Goal: Task Accomplishment & Management: Complete application form

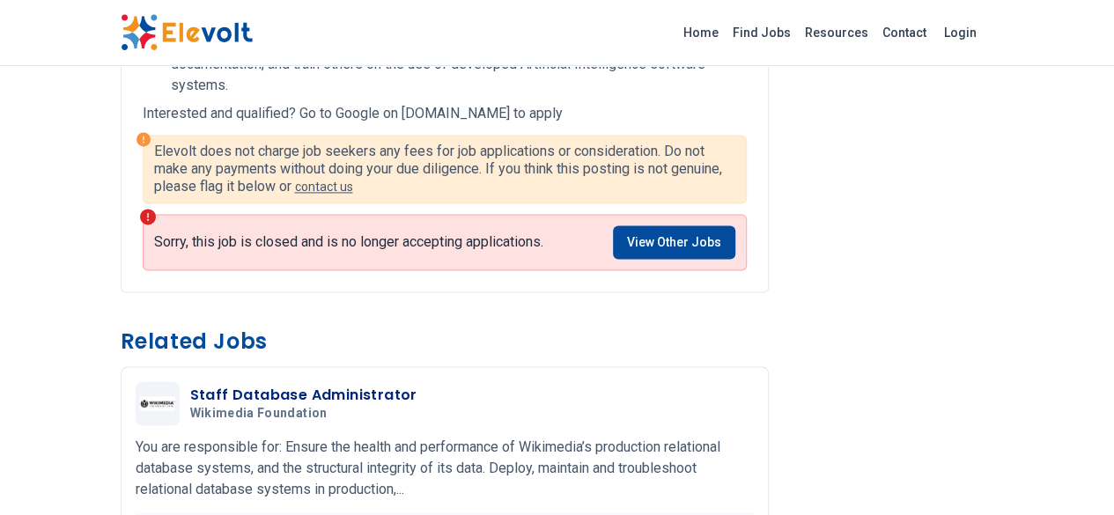
scroll to position [1233, 0]
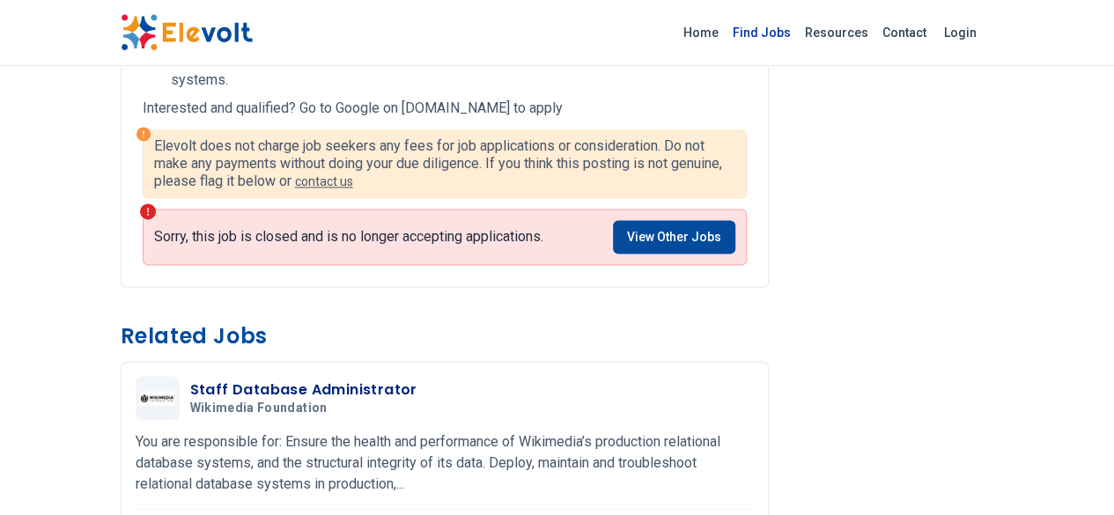
click at [798, 26] on link "Find Jobs" at bounding box center [762, 32] width 72 height 28
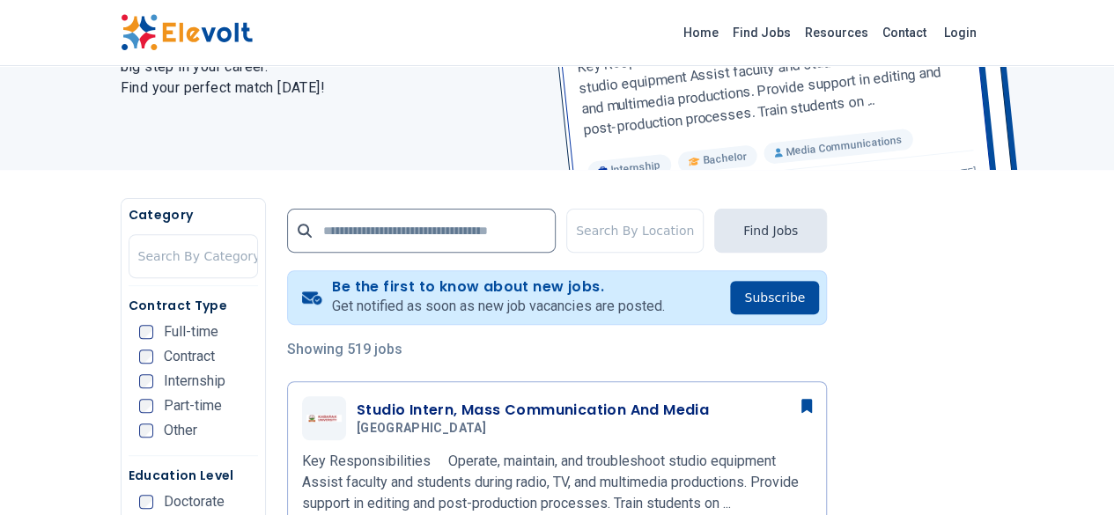
scroll to position [282, 0]
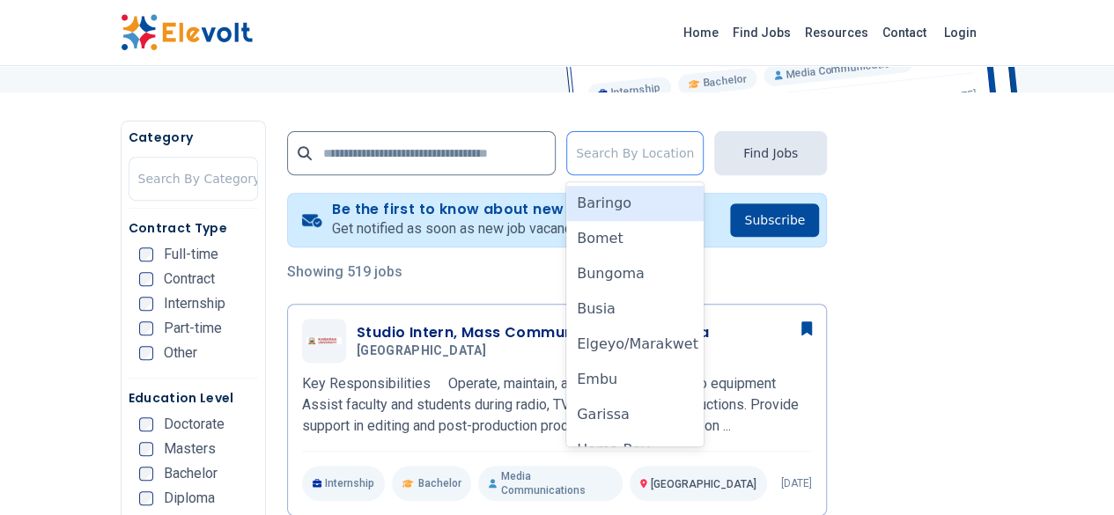
click at [678, 153] on div at bounding box center [635, 153] width 118 height 35
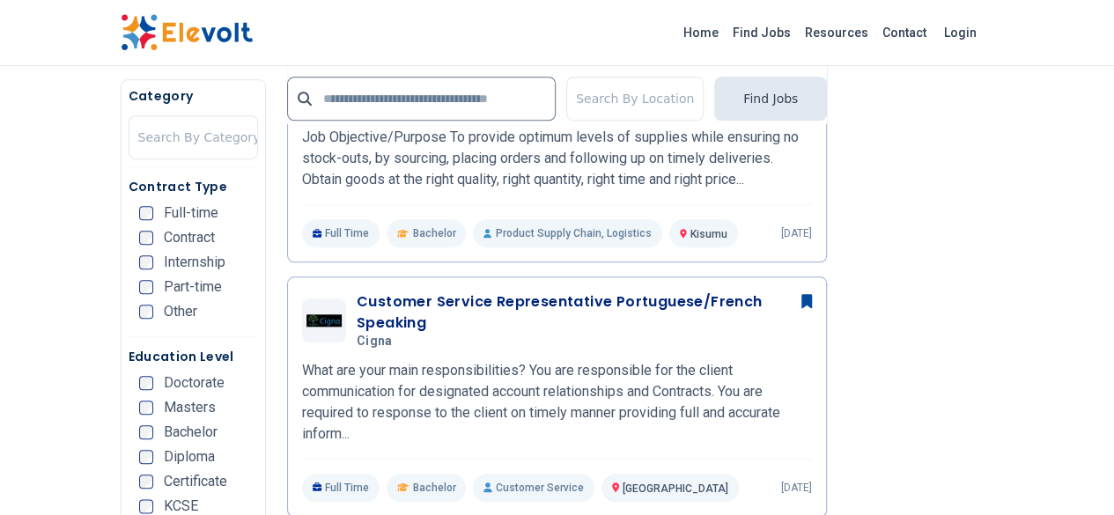
scroll to position [880, 0]
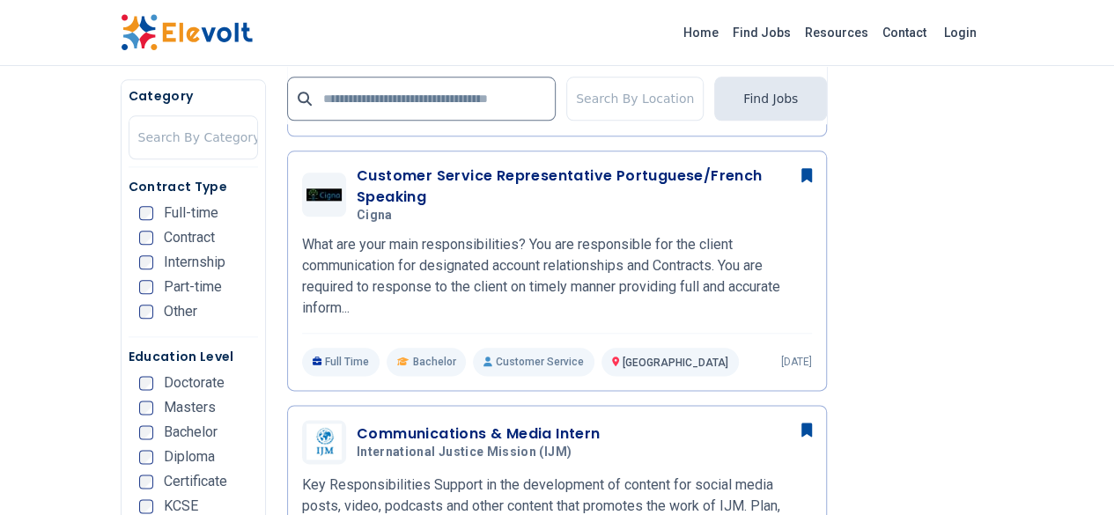
click at [166, 206] on div "Contract Type Full-time Contract Internship Part-time Other" at bounding box center [193, 257] width 129 height 159
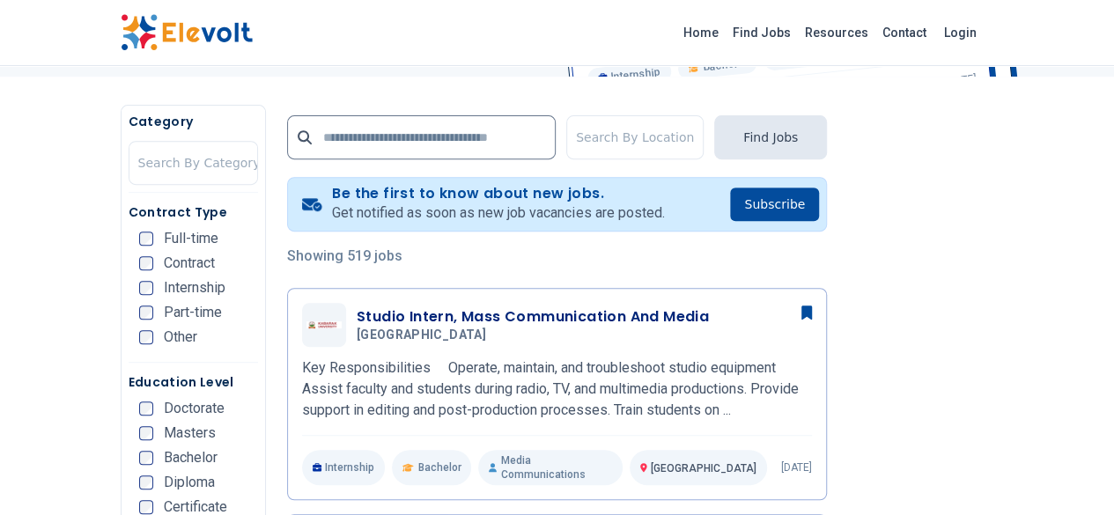
scroll to position [225, 0]
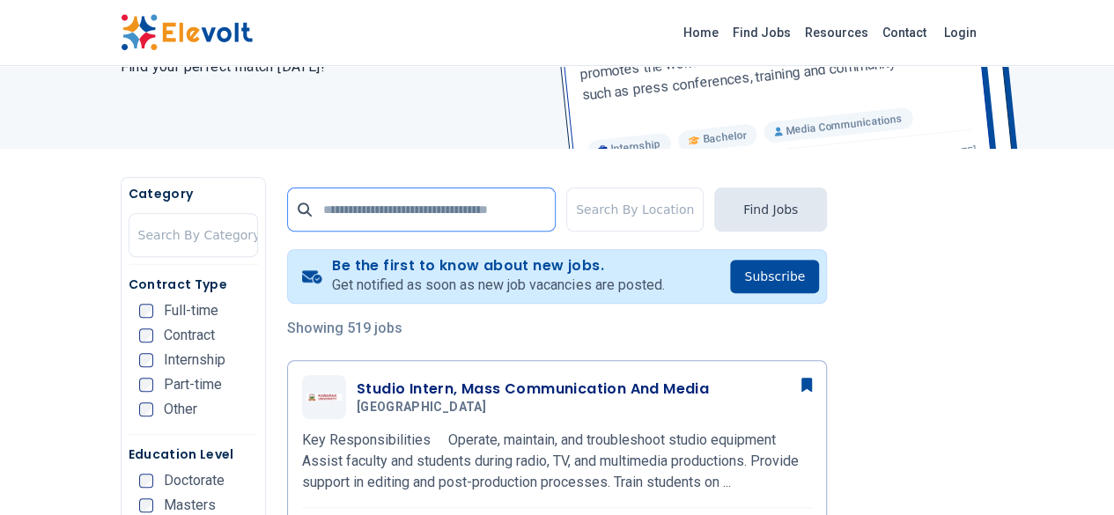
click at [431, 203] on input "text" at bounding box center [421, 210] width 269 height 44
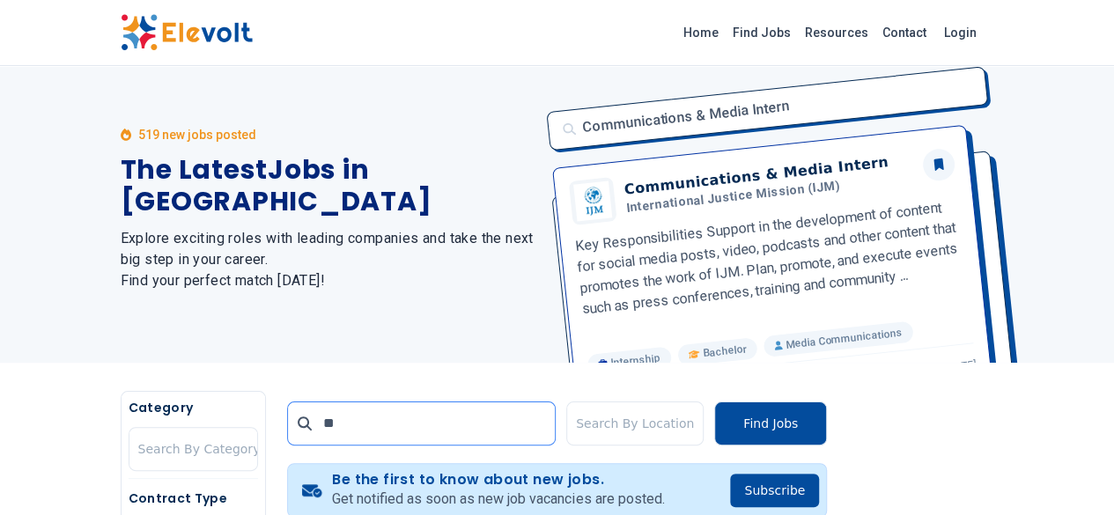
scroll to position [0, 0]
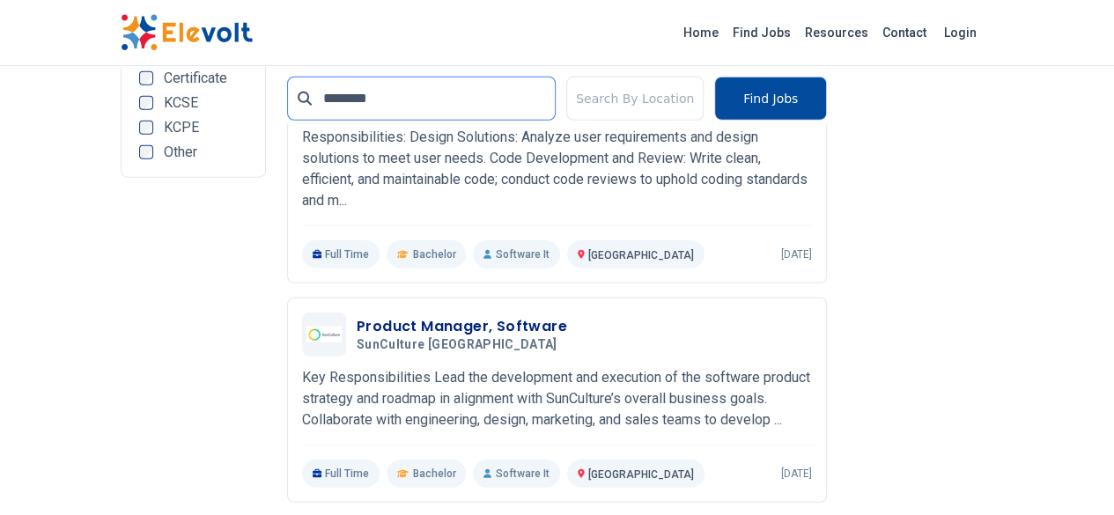
scroll to position [2309, 0]
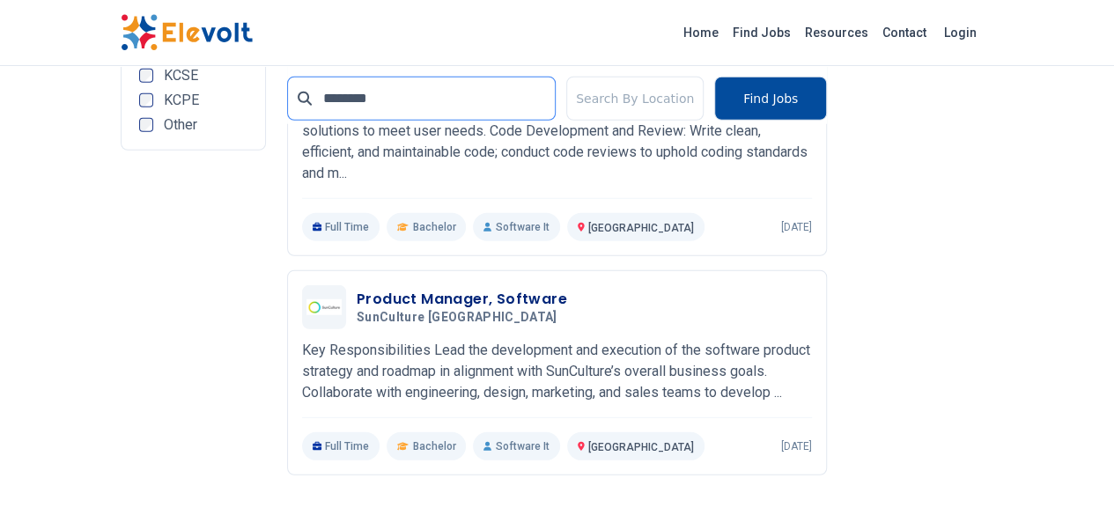
click at [302, 103] on input "********" at bounding box center [421, 99] width 269 height 44
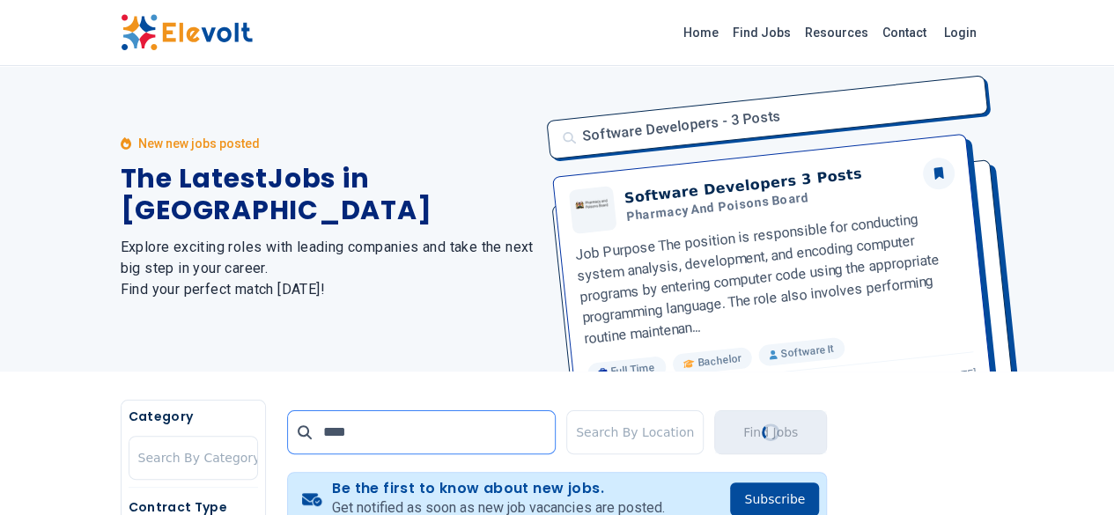
scroll to position [0, 0]
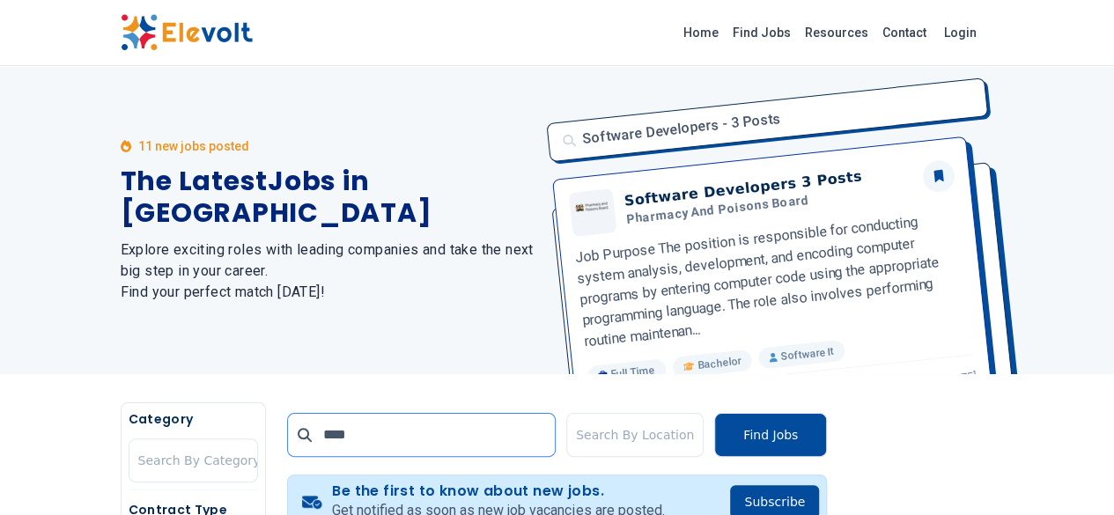
type input "****"
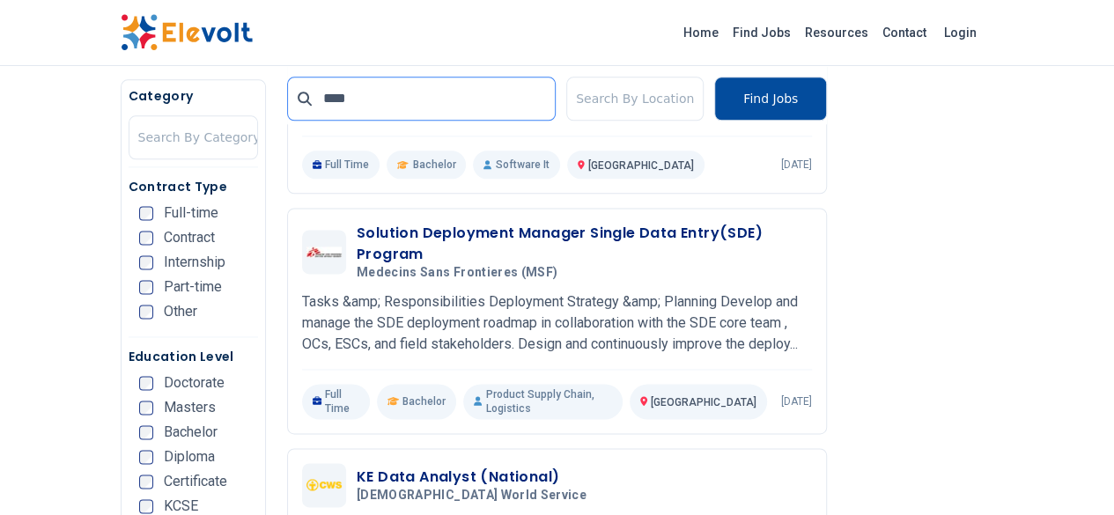
scroll to position [1020, 0]
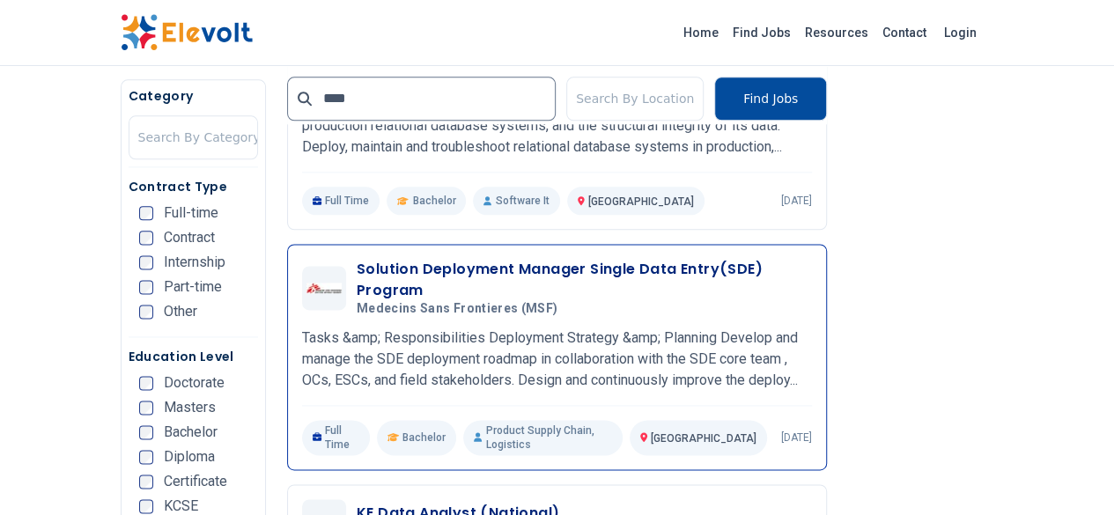
click at [605, 259] on h3 "Solution Deployment Manager Single Data Entry(SDE) Program" at bounding box center [584, 280] width 455 height 42
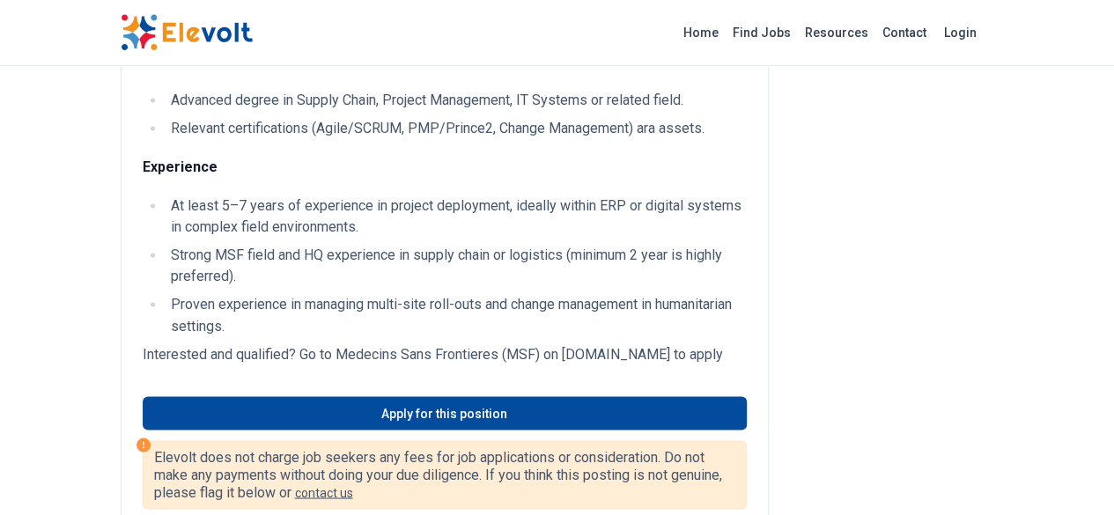
scroll to position [1354, 0]
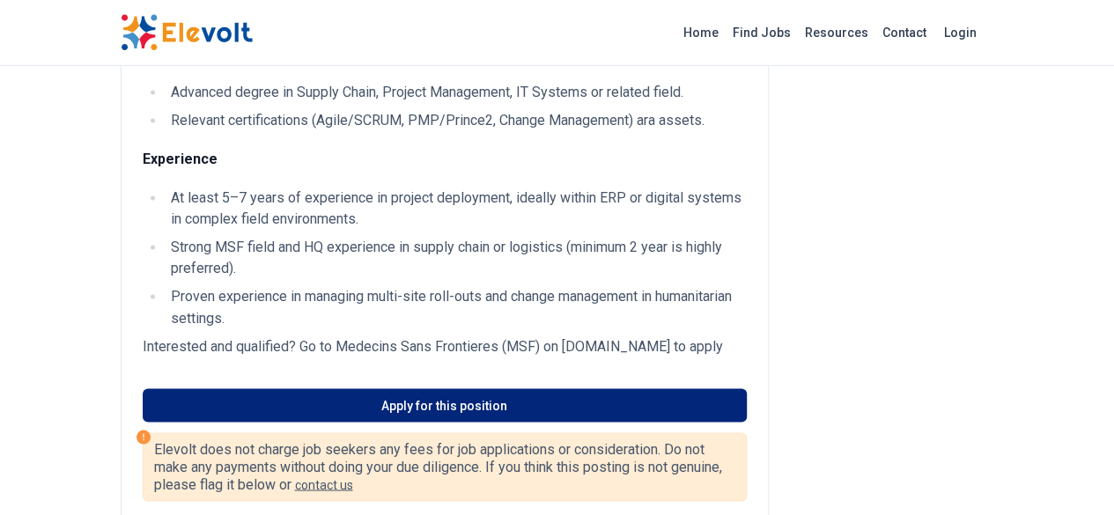
click at [616, 388] on link "Apply for this position" at bounding box center [445, 404] width 604 height 33
